Goal: Find specific page/section: Find specific page/section

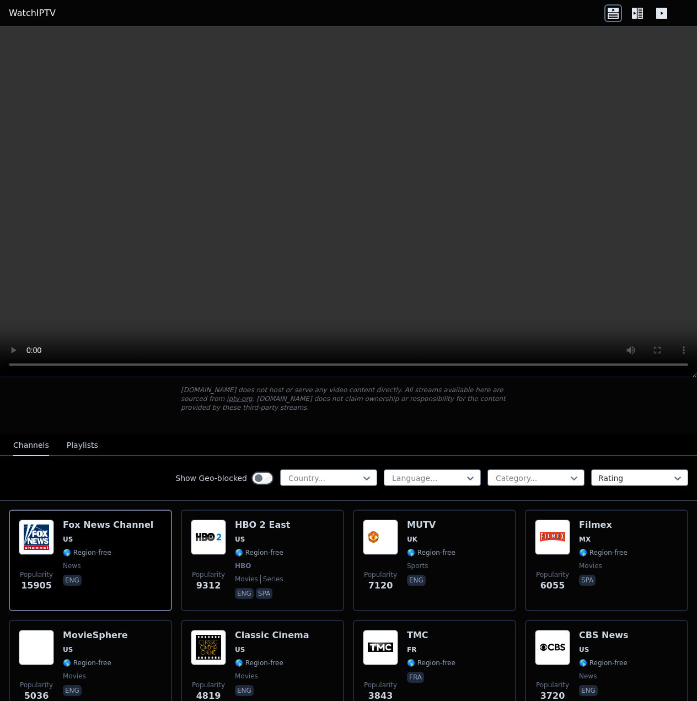
scroll to position [70, 0]
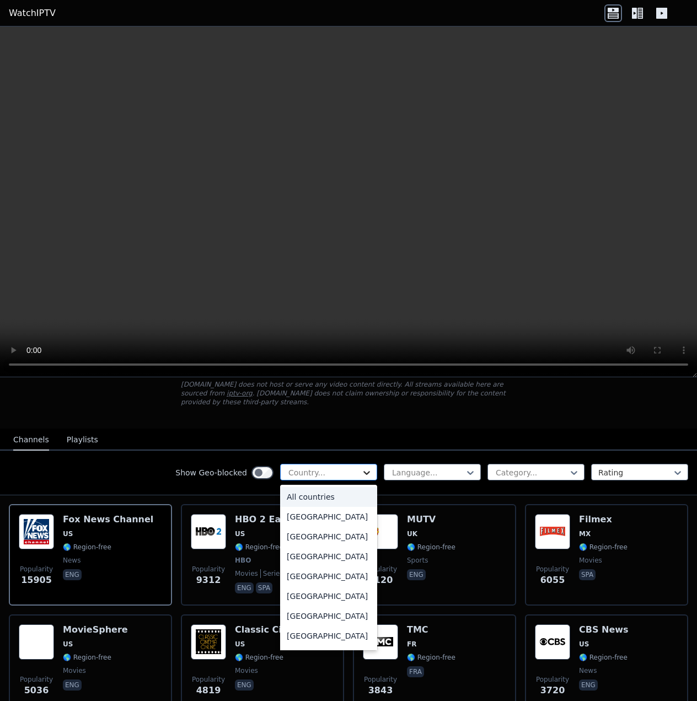
click at [366, 467] on icon at bounding box center [366, 472] width 11 height 11
type input "**"
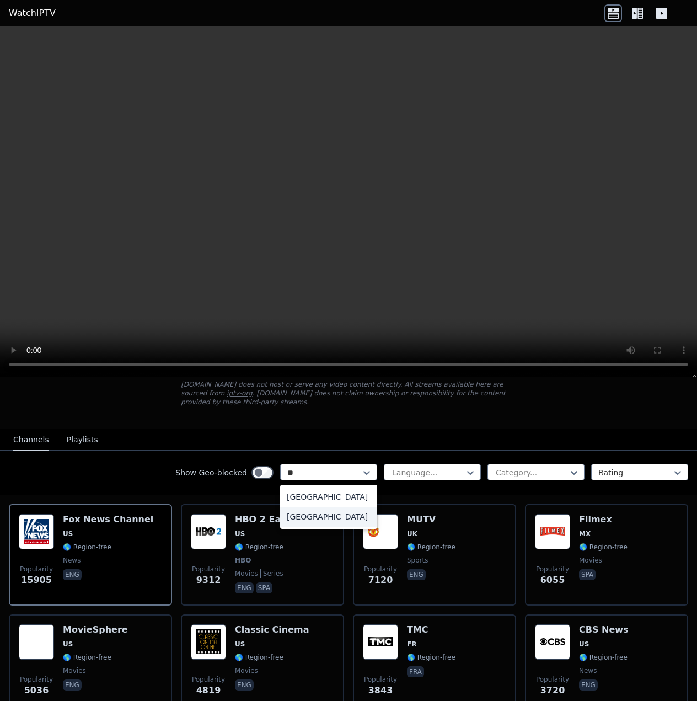
click at [336, 507] on div "[GEOGRAPHIC_DATA]" at bounding box center [328, 517] width 97 height 20
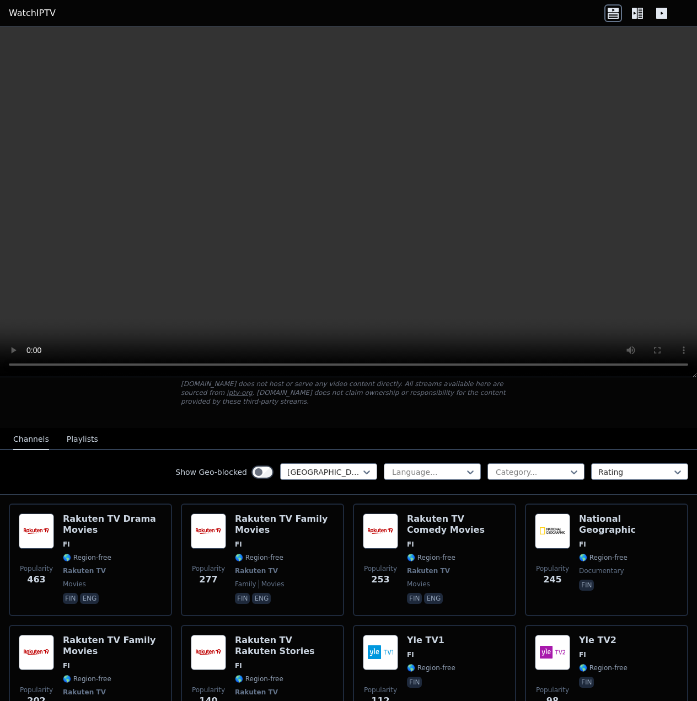
scroll to position [70, 0]
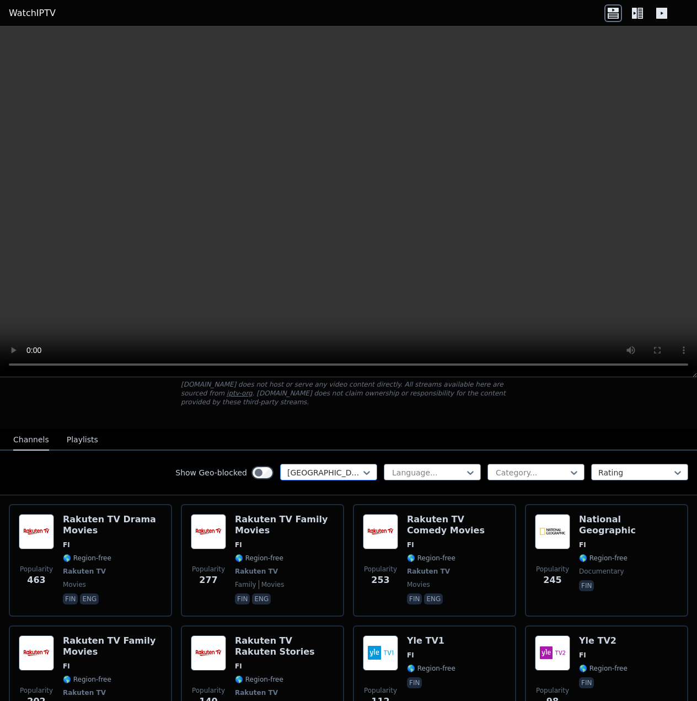
click at [333, 467] on div at bounding box center [324, 472] width 74 height 11
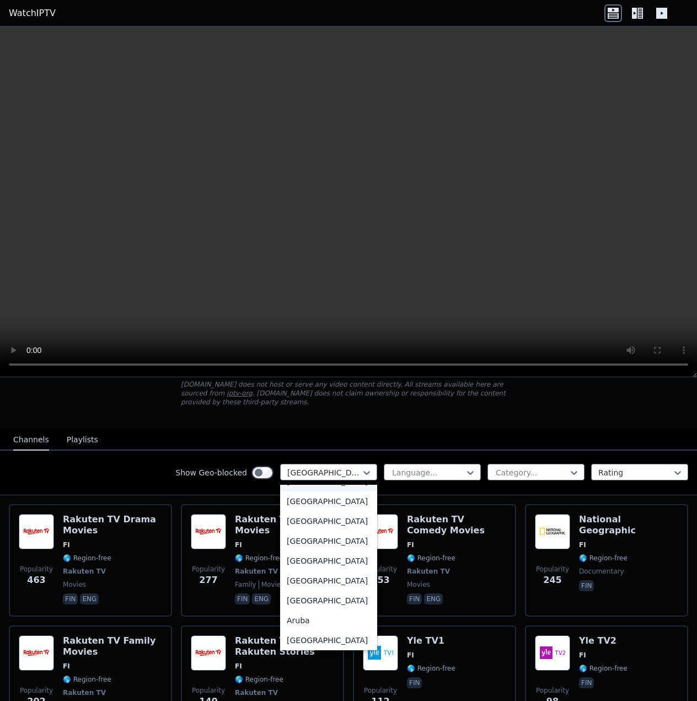
scroll to position [0, 0]
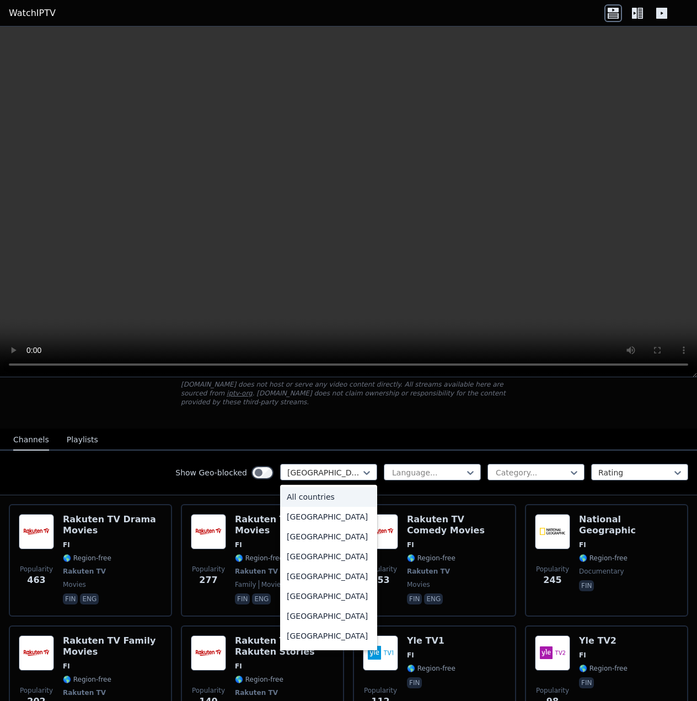
click at [319, 488] on div "All countries" at bounding box center [328, 497] width 97 height 20
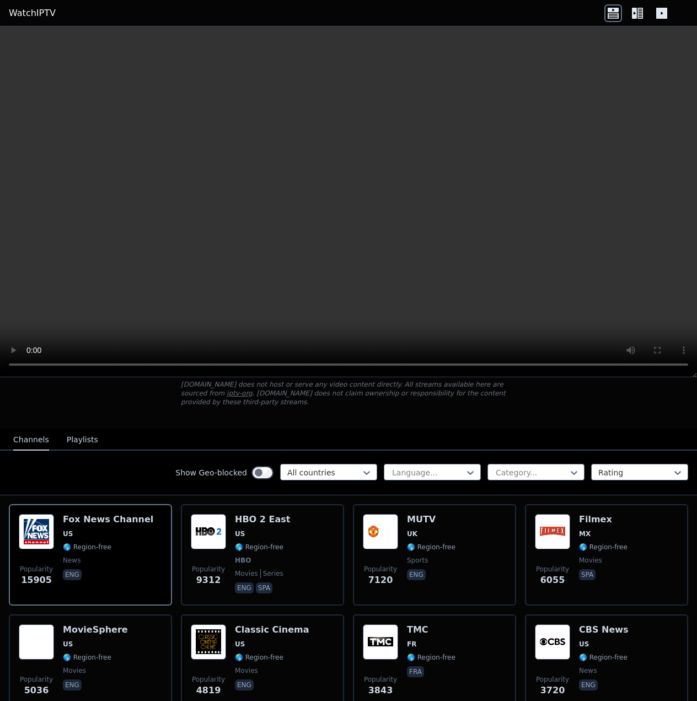
click at [92, 433] on div "Channels Playlists" at bounding box center [55, 440] width 103 height 21
click at [79, 435] on button "Playlists" at bounding box center [82, 440] width 31 height 21
